Goal: Task Accomplishment & Management: Manage account settings

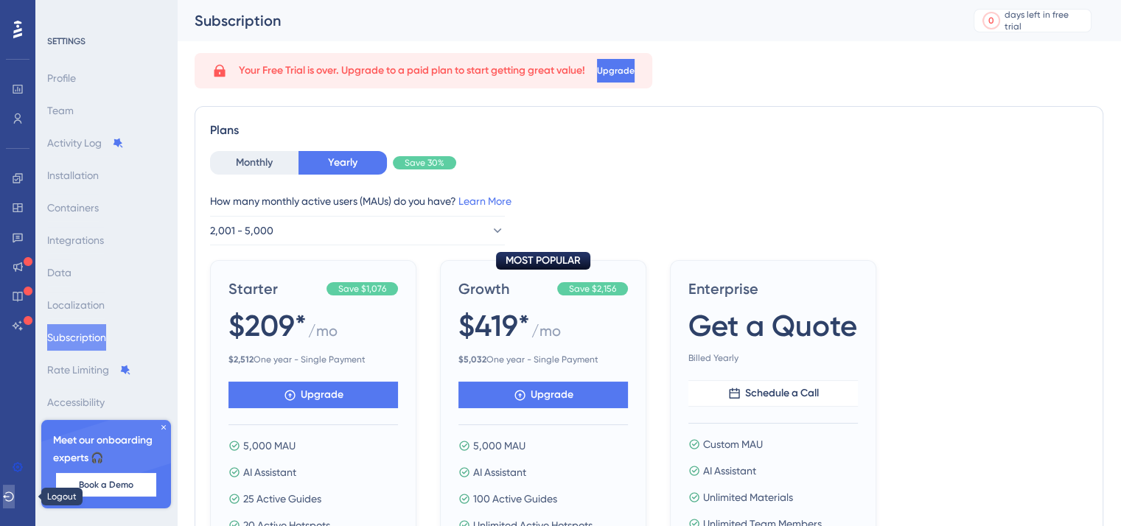
click at [15, 496] on icon at bounding box center [9, 497] width 12 height 12
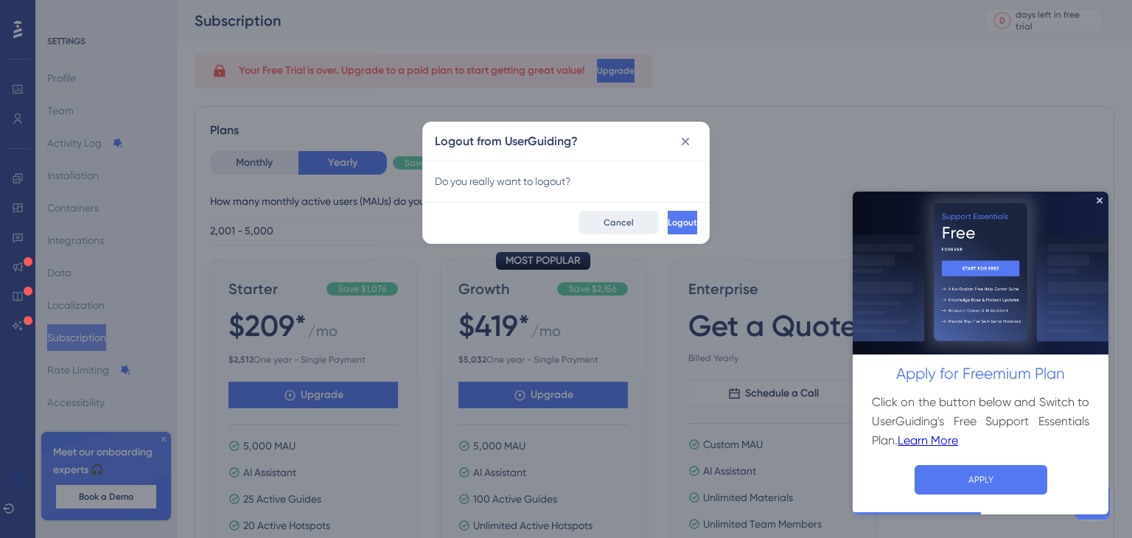
click at [579, 215] on button "Cancel" at bounding box center [619, 223] width 80 height 24
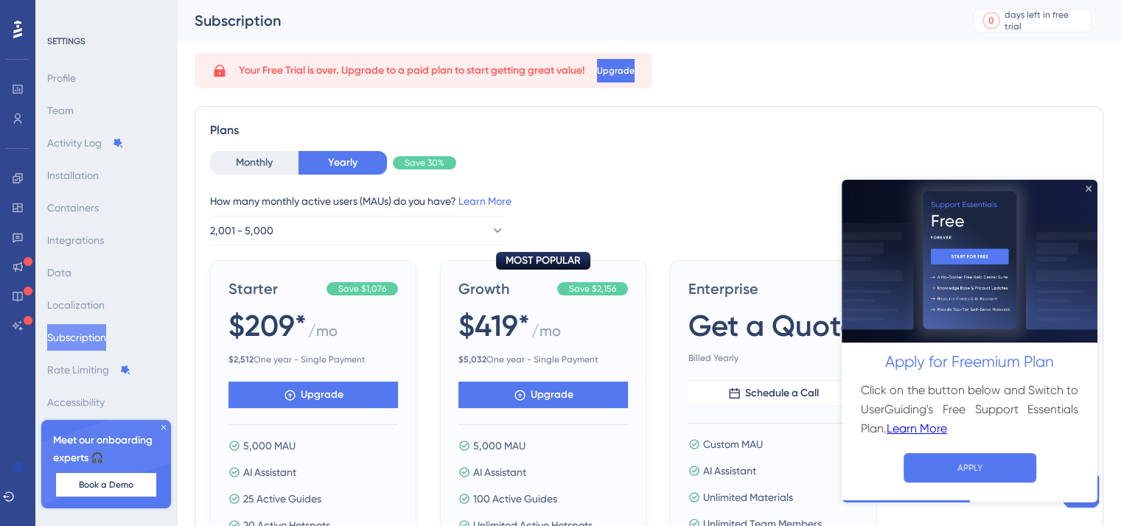
click at [1090, 187] on icon "Close Preview" at bounding box center [1089, 188] width 6 height 6
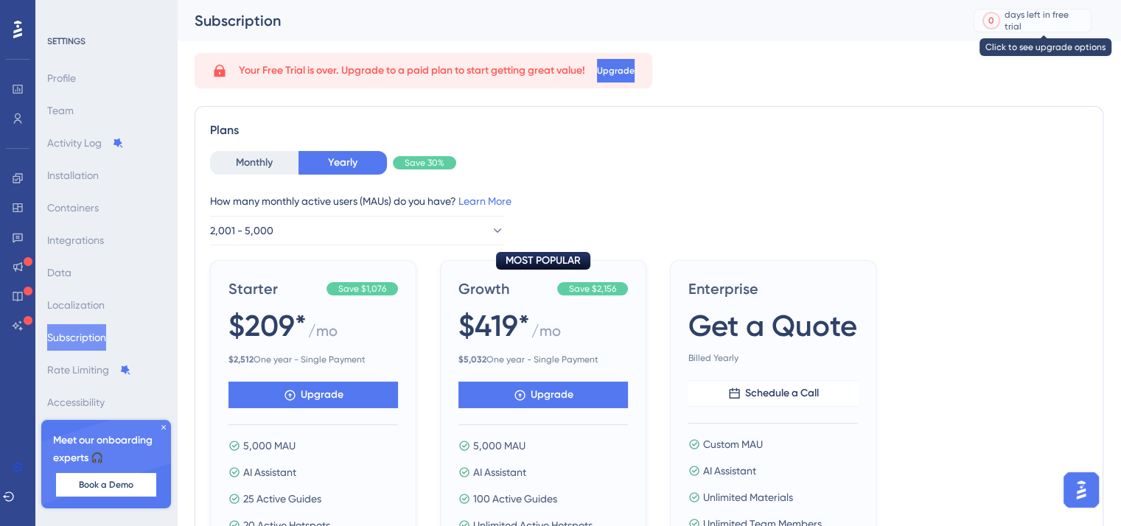
click at [1059, 26] on div "days left in free trial" at bounding box center [1046, 21] width 82 height 24
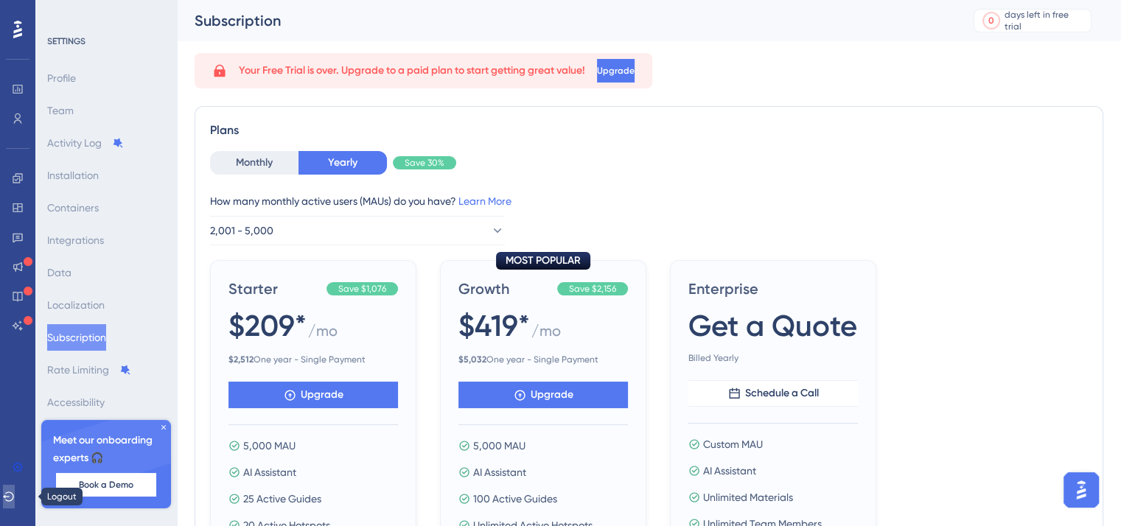
click at [15, 502] on icon at bounding box center [9, 497] width 12 height 12
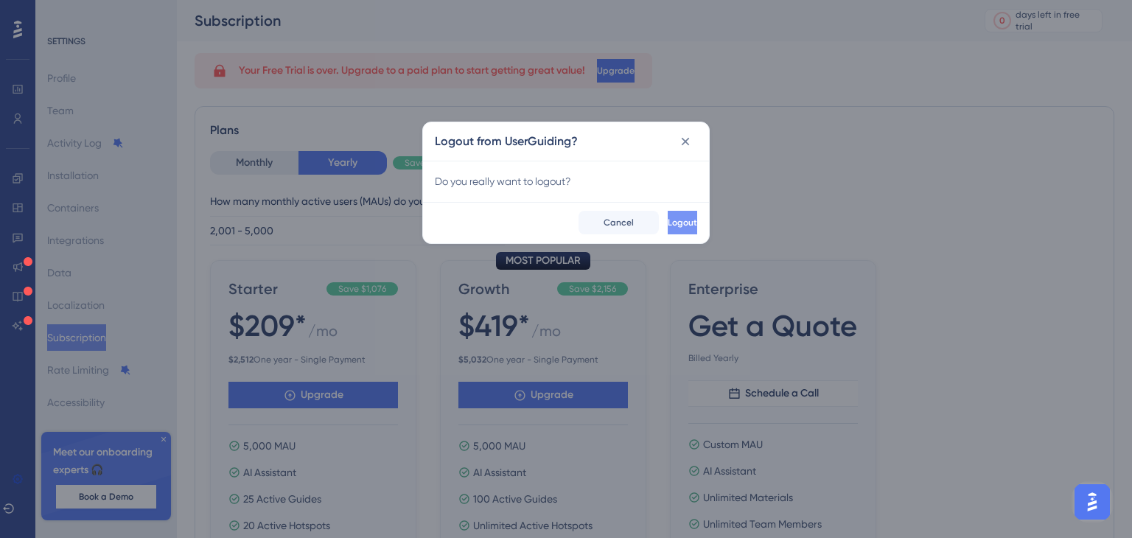
click at [675, 219] on button "Logout" at bounding box center [682, 223] width 29 height 24
